Goal: Transaction & Acquisition: Purchase product/service

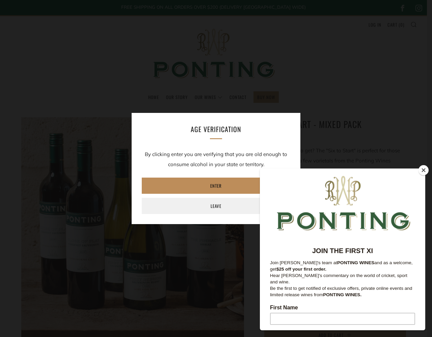
click at [216, 186] on link "Enter" at bounding box center [216, 186] width 148 height 16
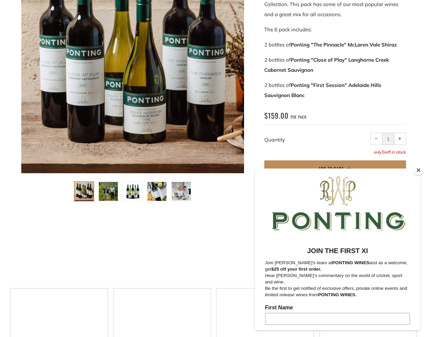
click at [335, 165] on span "Add to Cart" at bounding box center [330, 168] width 25 height 7
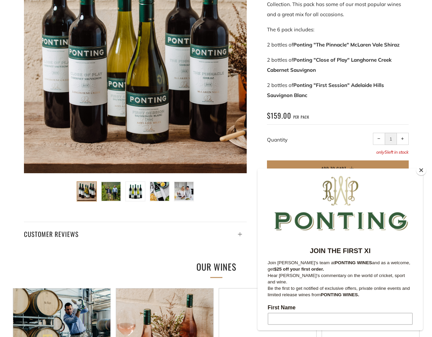
scroll to position [327, 0]
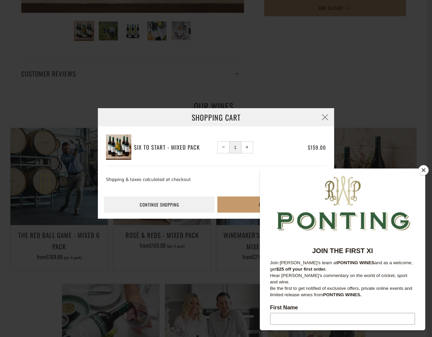
click at [174, 147] on h3 "Six To Start - Mixed Pack" at bounding box center [174, 147] width 81 height 10
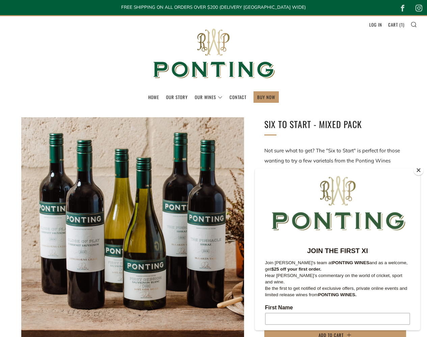
click at [396, 25] on link "Cart ( 1 )" at bounding box center [396, 24] width 16 height 11
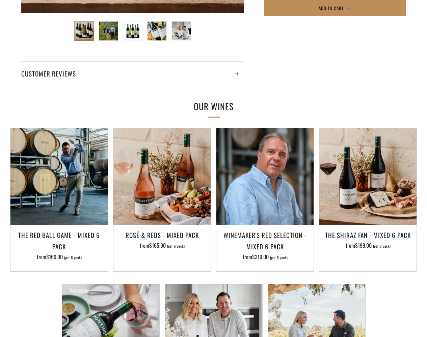
click at [335, 8] on span "Add to Cart" at bounding box center [330, 8] width 25 height 7
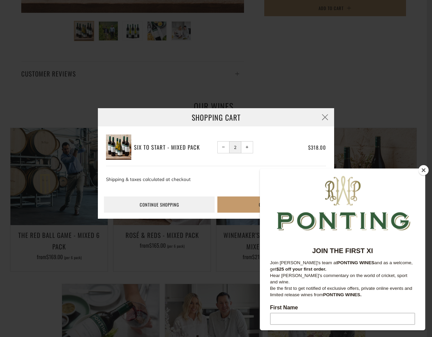
click at [174, 147] on h3 "Six To Start - Mixed Pack" at bounding box center [174, 147] width 81 height 10
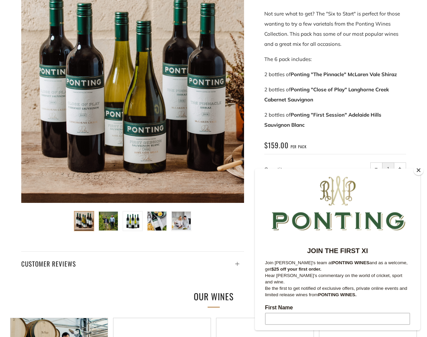
click at [388, 163] on input "1" at bounding box center [388, 169] width 12 height 12
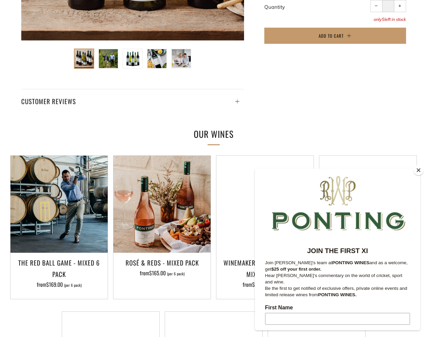
type input "1"
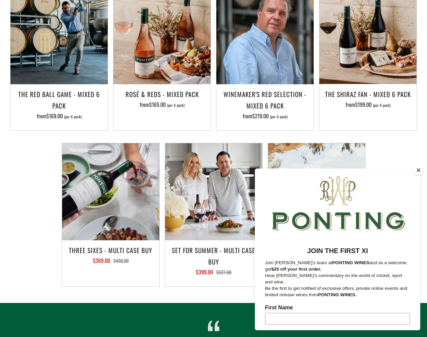
scroll to position [603, 0]
